Goal: Check status: Check status

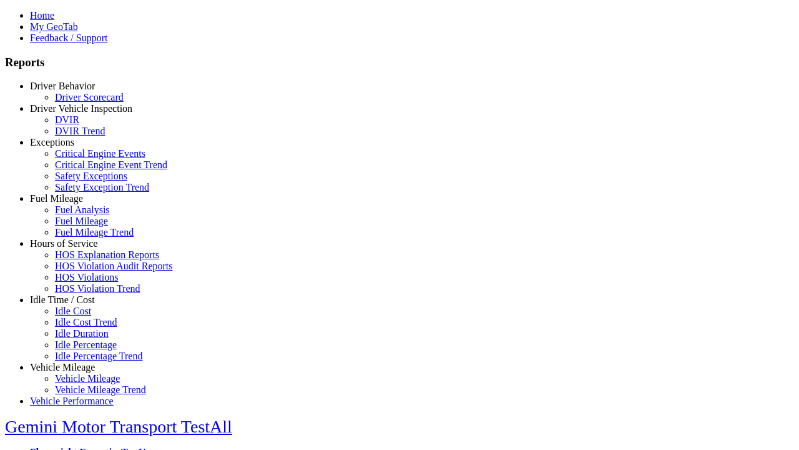
click at [72, 362] on link "Vehicle Mileage" at bounding box center [62, 367] width 65 height 11
click at [81, 384] on link "Vehicle Mileage Trend" at bounding box center [100, 389] width 91 height 11
select select "**"
type input "**********"
